Goal: Check status

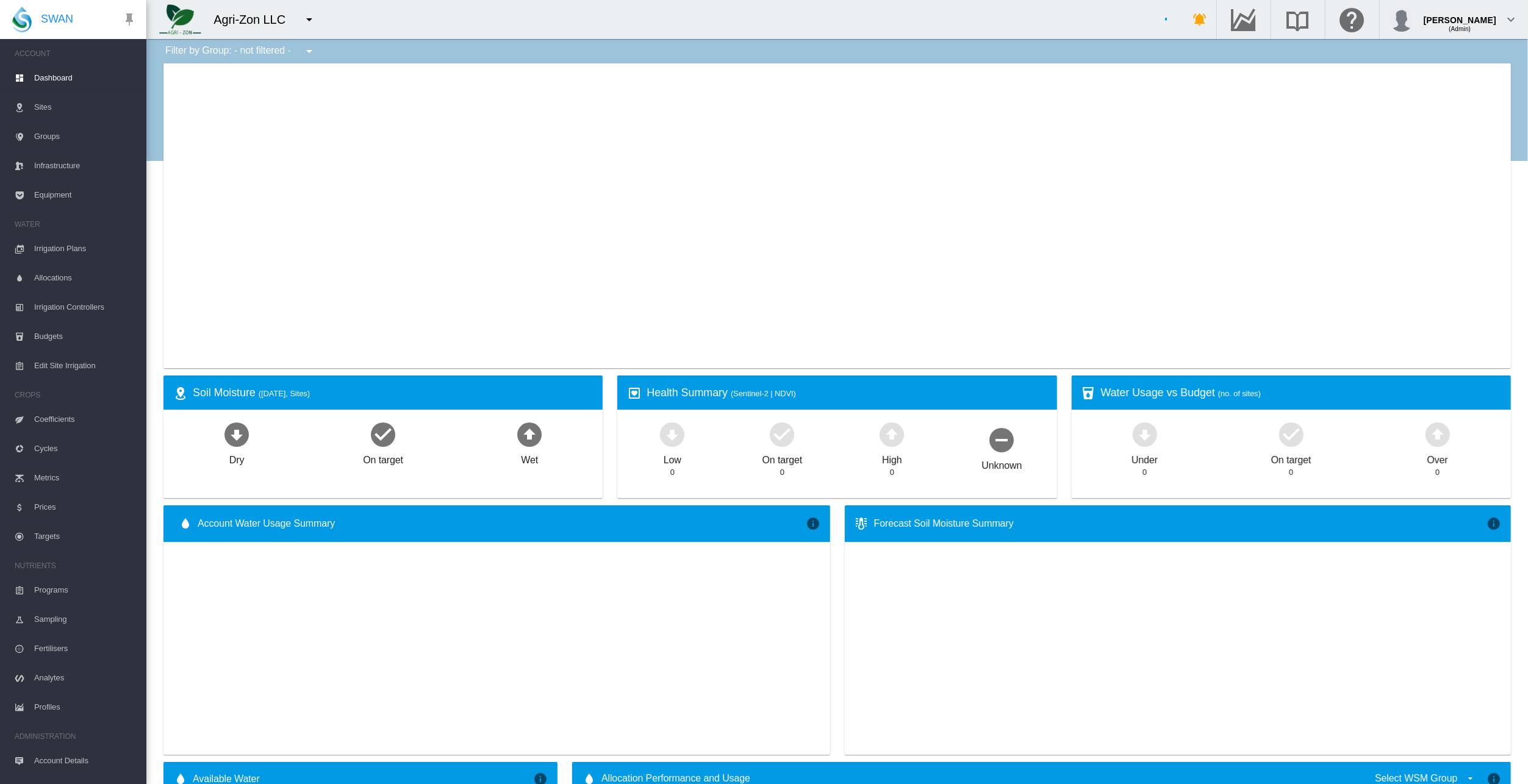
type input "**********"
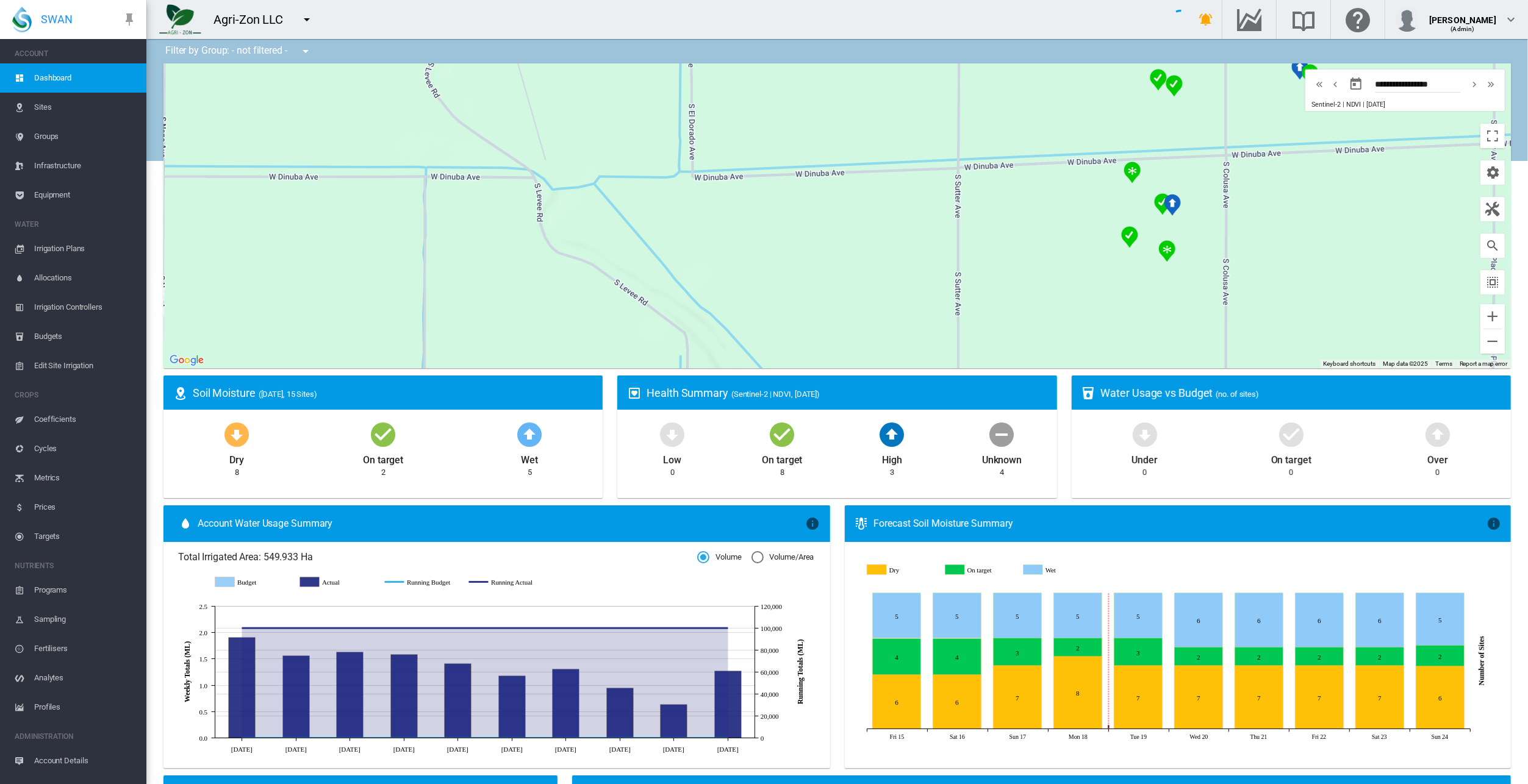
click at [154, 445] on div "Filter by Group: - not filtered - - not filtered - [GEOGRAPHIC_DATA] All Almond…" at bounding box center [837, 756] width 1381 height 1435
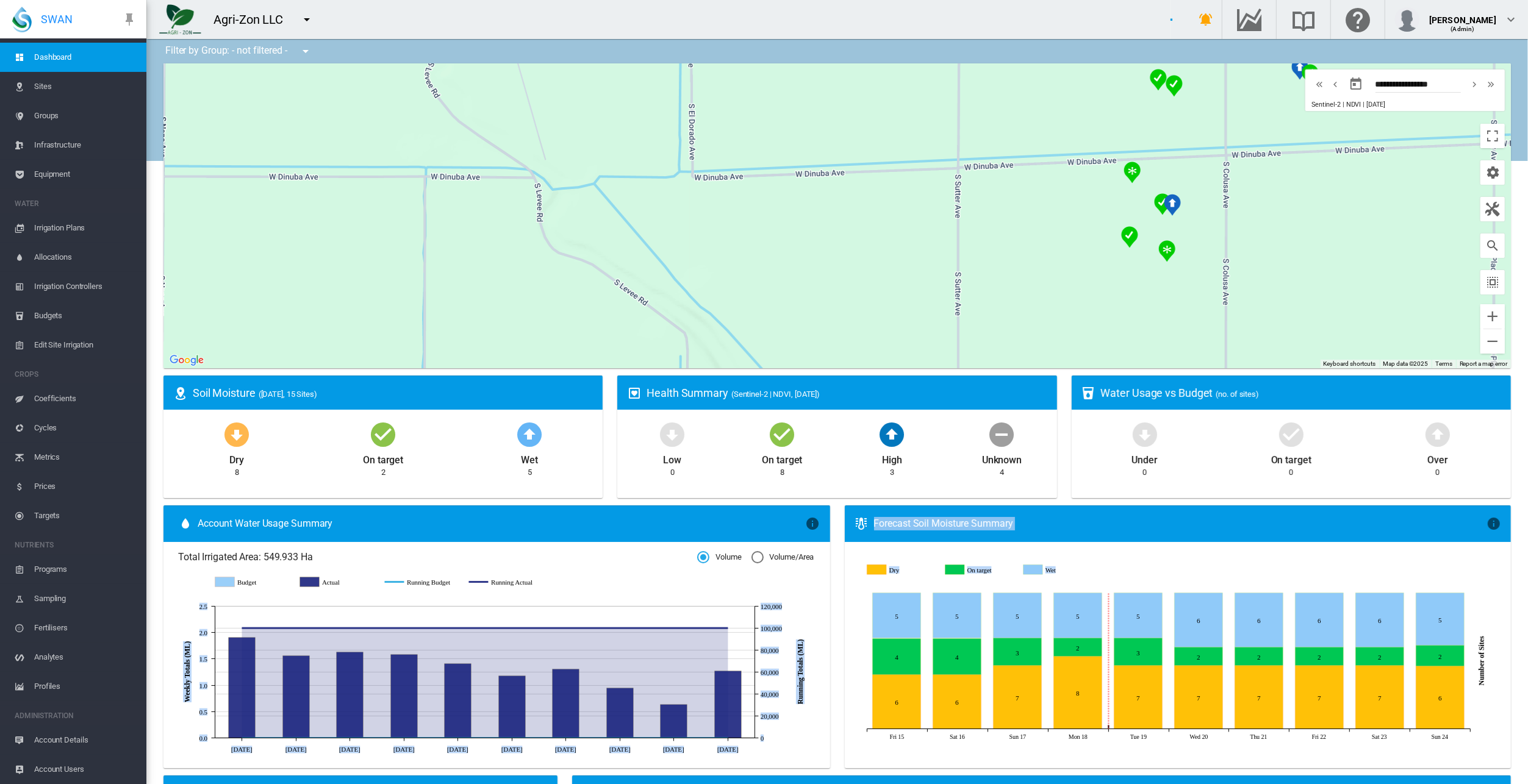
click at [833, 742] on div "Filter by Group: - not filtered - - not filtered - [GEOGRAPHIC_DATA] All Almond…" at bounding box center [837, 756] width 1381 height 1435
drag, startPoint x: 833, startPoint y: 742, endPoint x: 831, endPoint y: 751, distance: 9.2
click at [831, 751] on ms-widget "Account Water Usage Summary × Rollup of ALL account sites' water usage relative…" at bounding box center [497, 640] width 681 height 270
click at [837, 598] on ms-widget "Forecast Soil Moisture Summary × Forecast predictions for all active sites in a…" at bounding box center [1178, 640] width 681 height 270
click at [610, 503] on ms-widget "Health Summary (Sentinel-2 | NDVI, [DATE]) Low 0 On target 8 High 3 Unknown 4" at bounding box center [837, 440] width 454 height 130
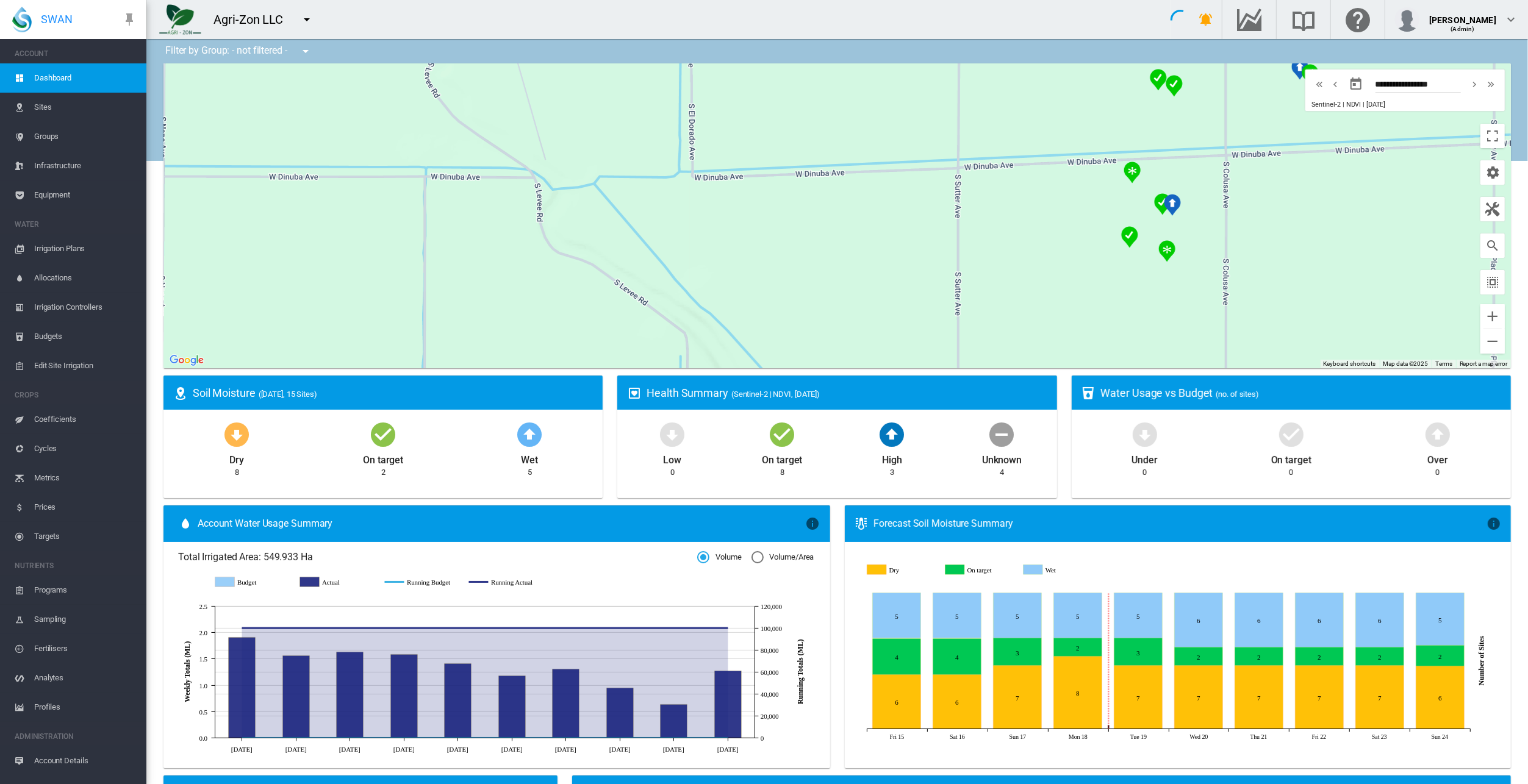
click at [60, 17] on span "SWAN" at bounding box center [57, 19] width 32 height 15
click at [60, 16] on span "SWAN" at bounding box center [57, 19] width 32 height 15
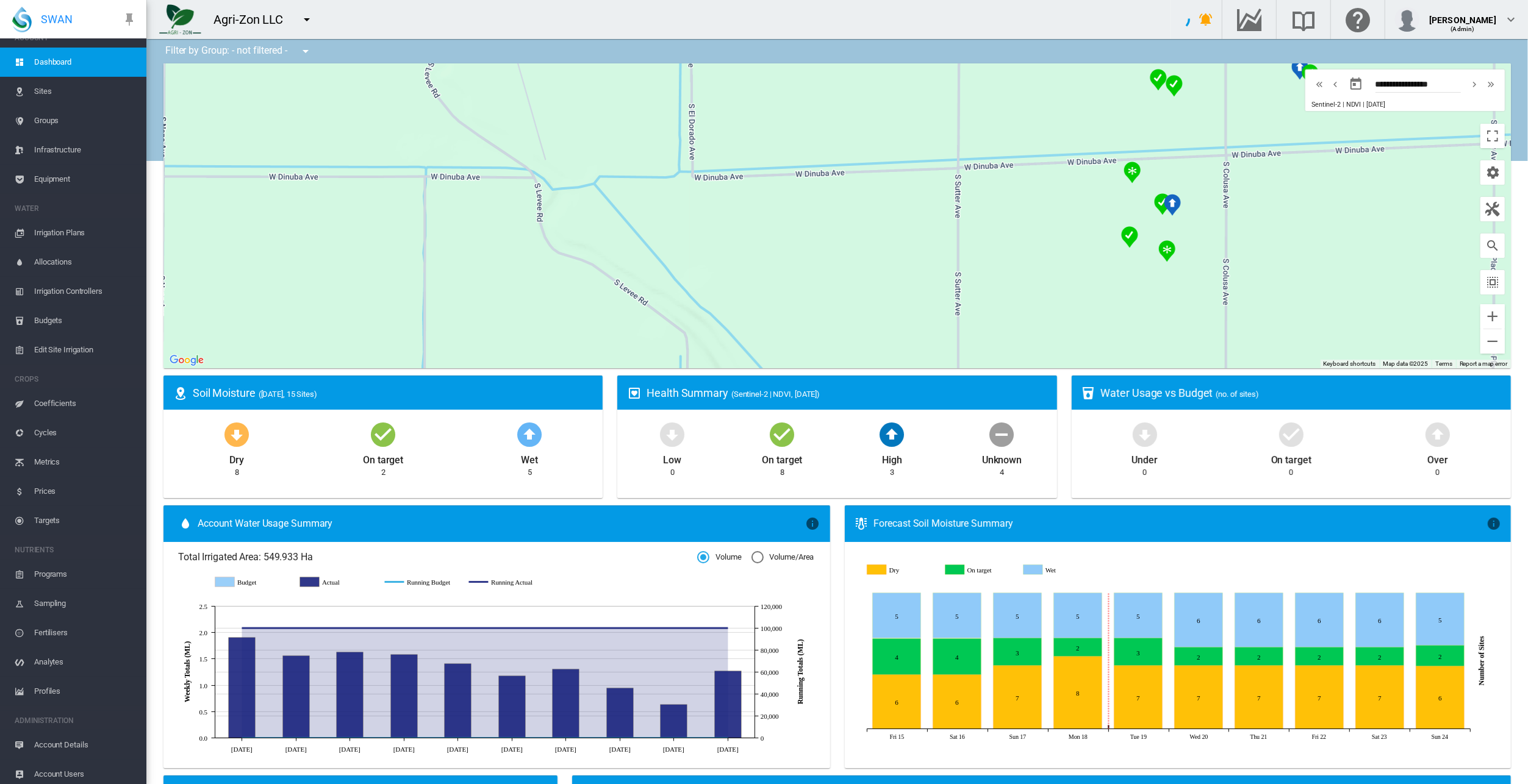
scroll to position [21, 0]
